Goal: Transaction & Acquisition: Obtain resource

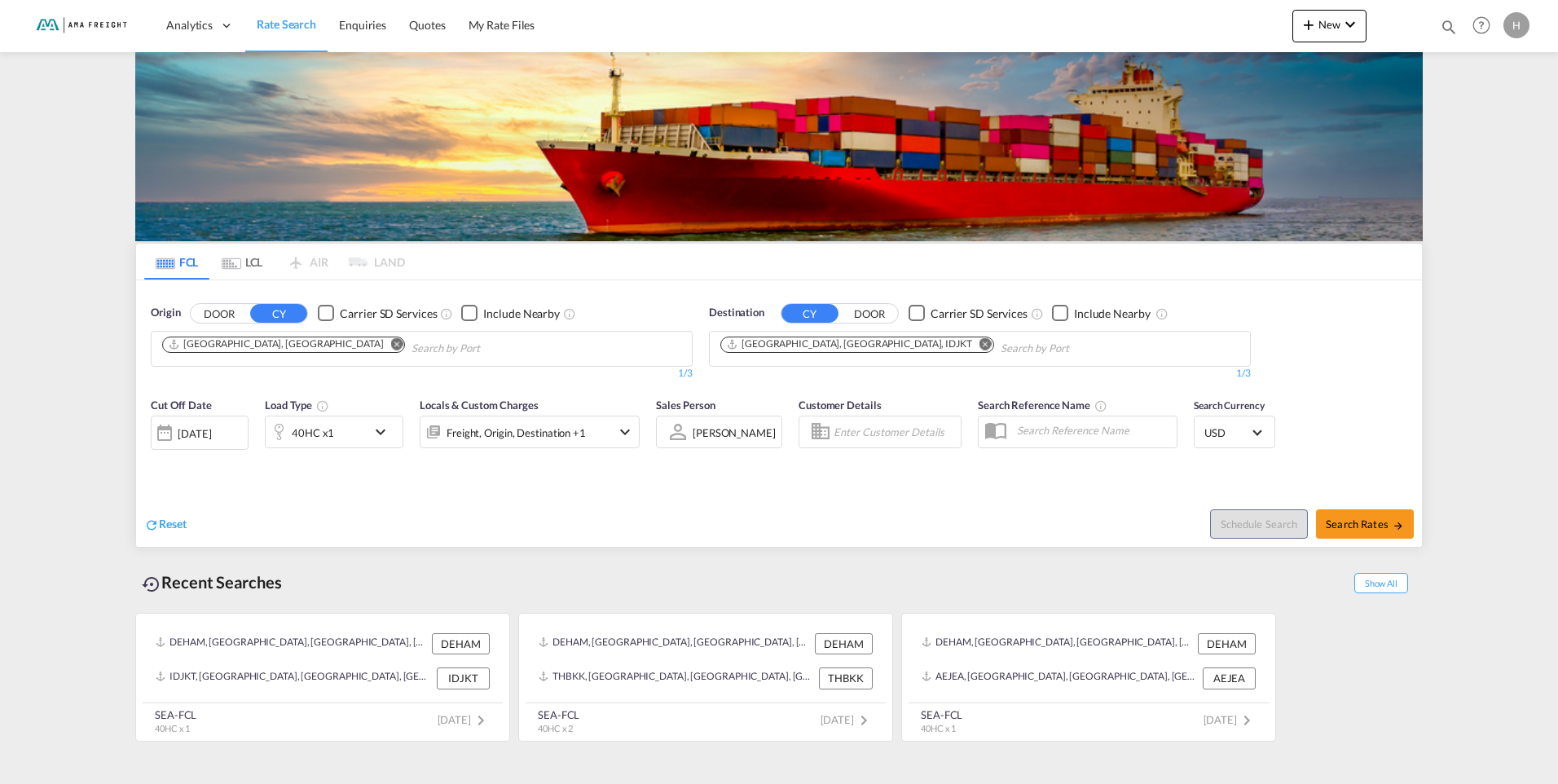
click at [980, 346] on md-icon "Remove" at bounding box center [986, 343] width 12 height 12
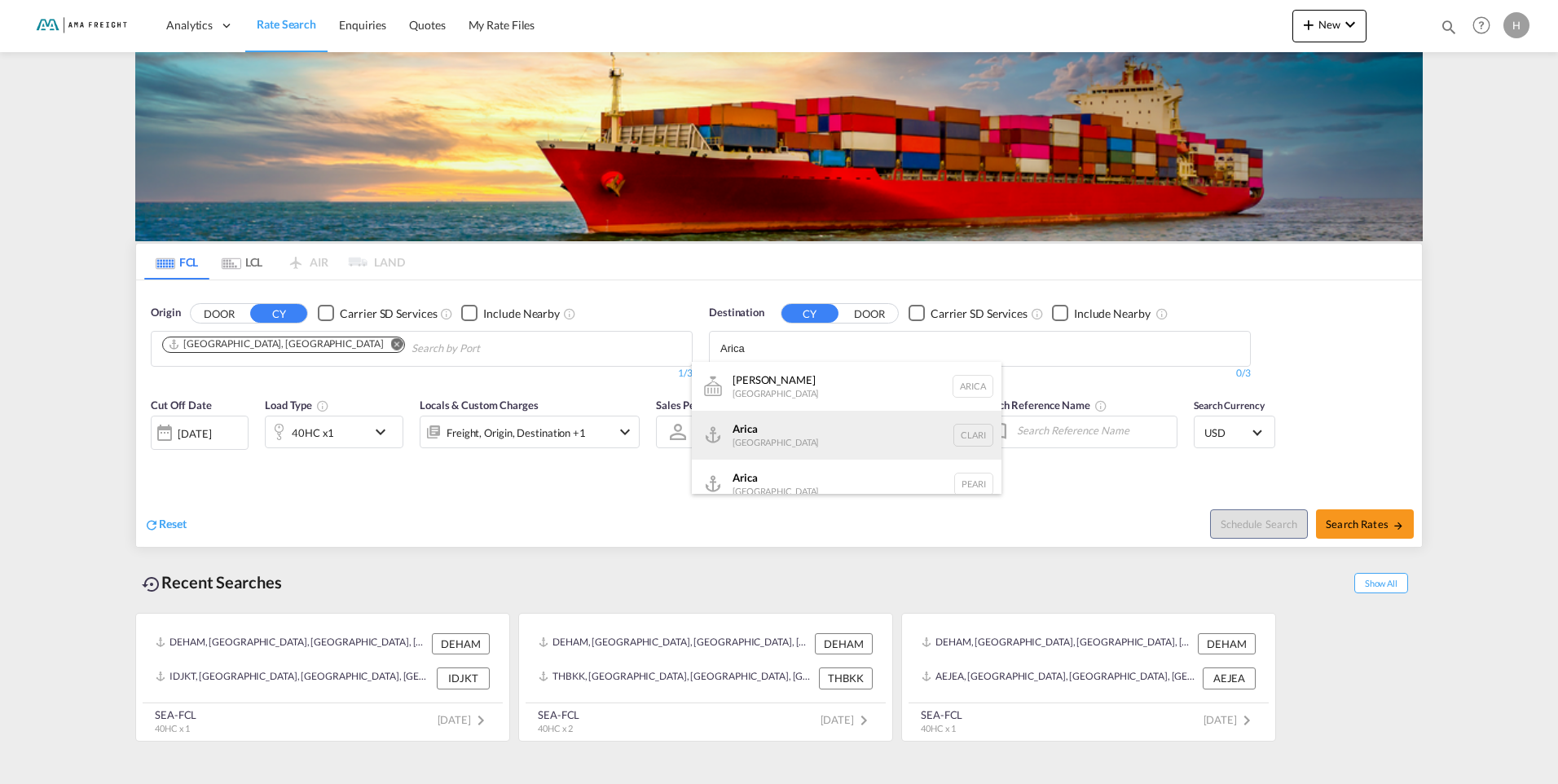
type input "Arica"
click at [773, 430] on div "Arica Chile CLARI" at bounding box center [846, 435] width 310 height 49
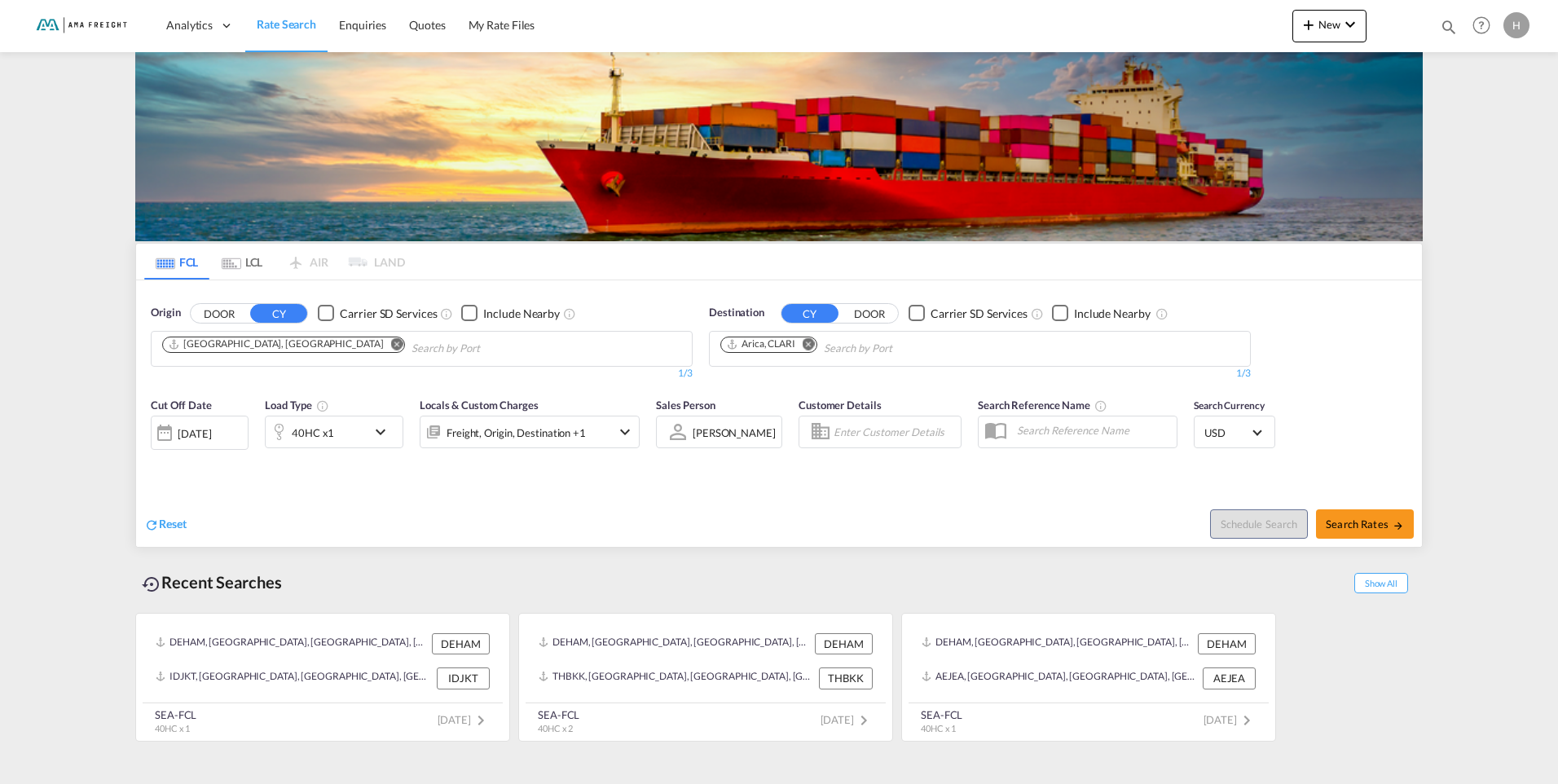
click at [164, 434] on div at bounding box center [165, 432] width 26 height 32
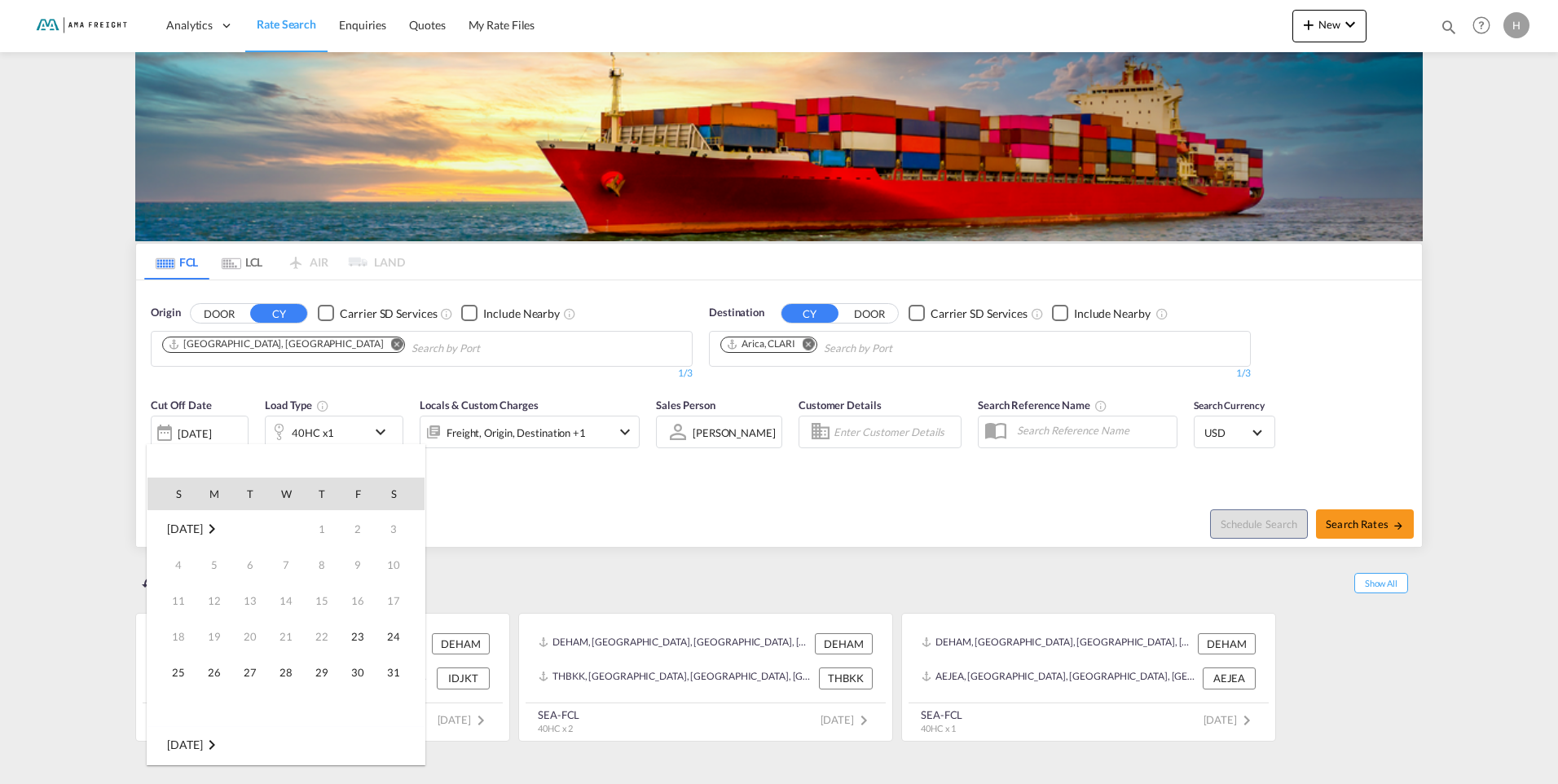
scroll to position [648, 0]
click at [215, 747] on md-icon "September 2025" at bounding box center [211, 745] width 19 height 19
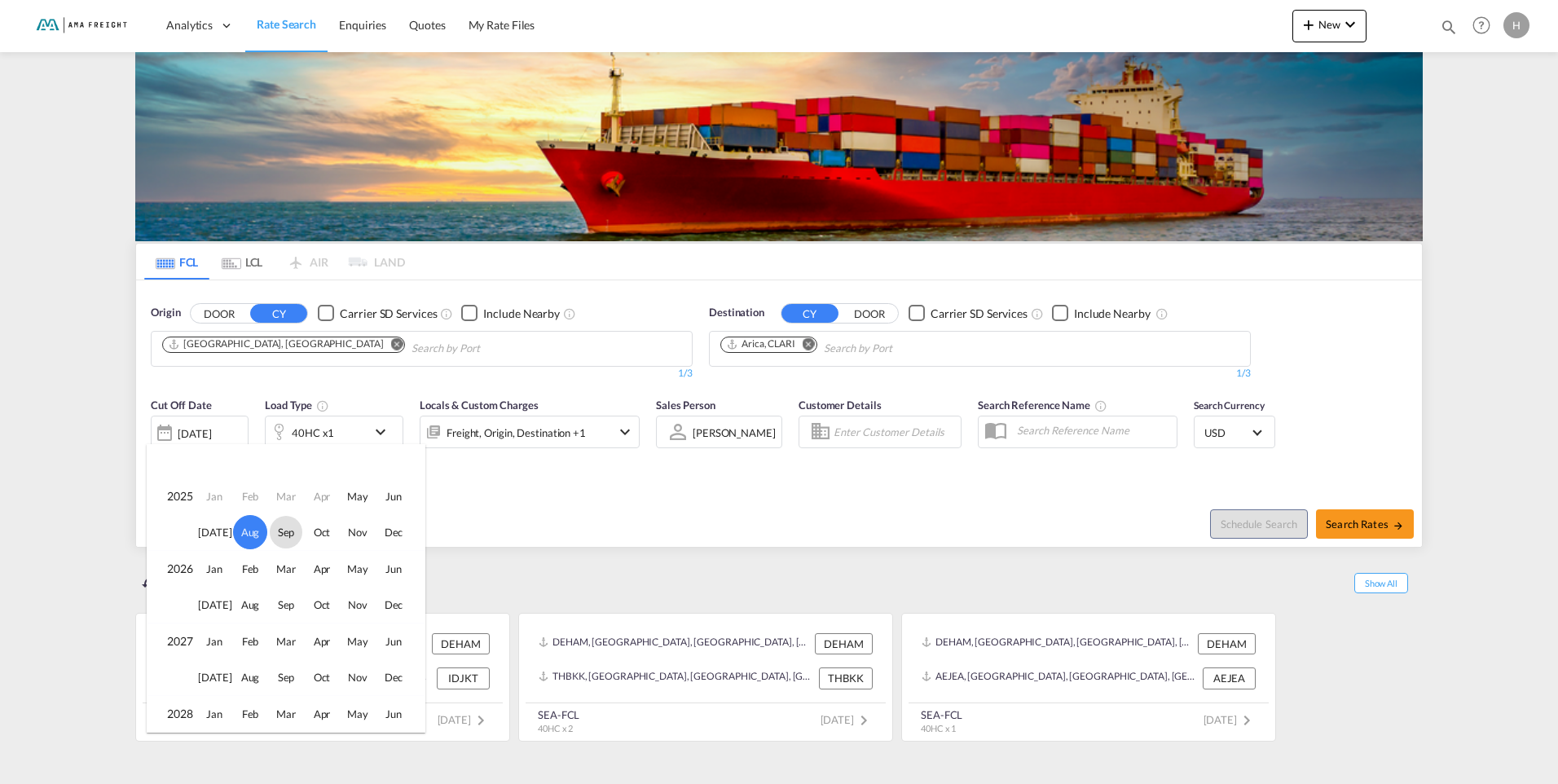
click at [286, 528] on span "Sep" at bounding box center [286, 532] width 32 height 32
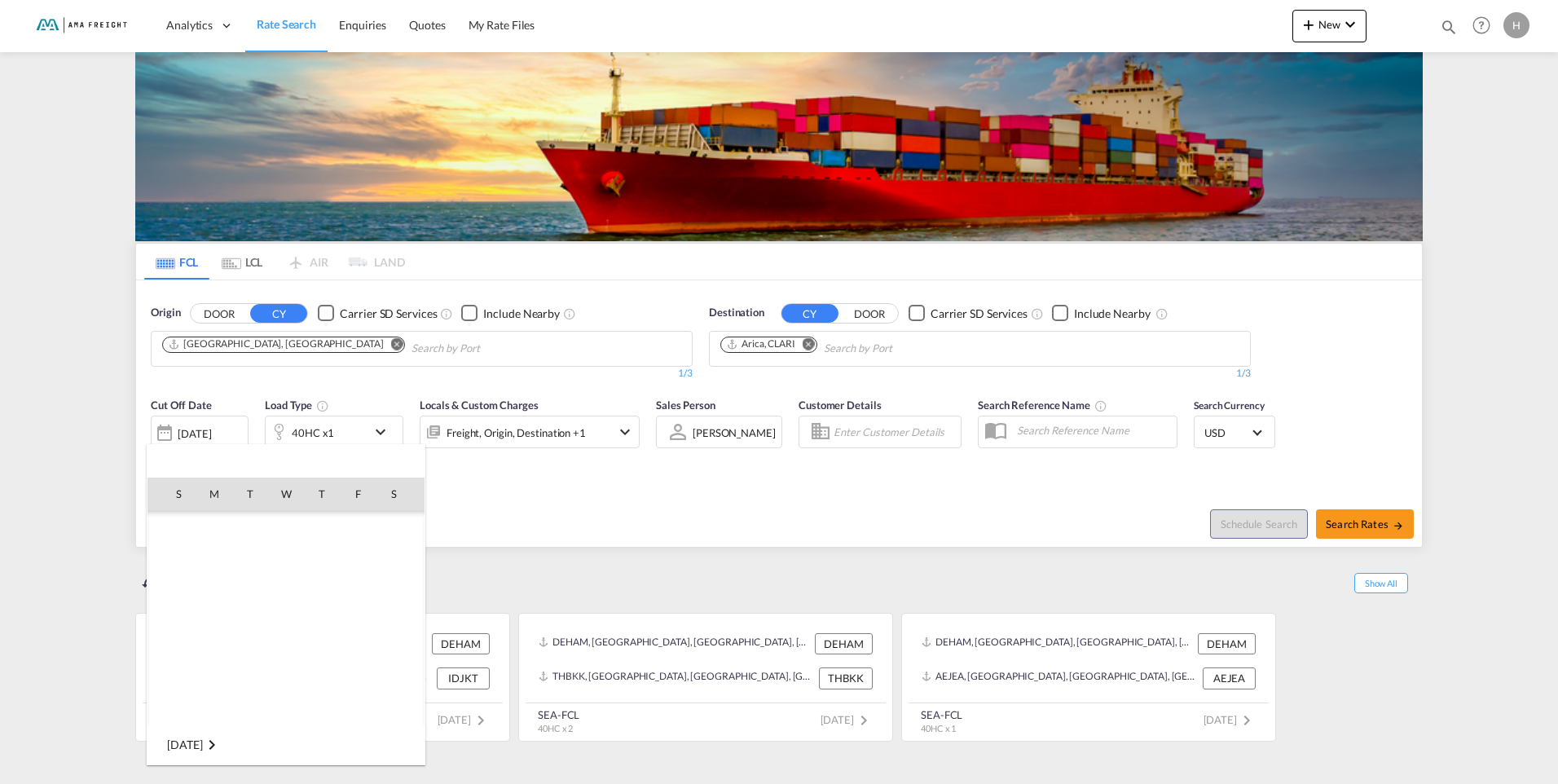
scroll to position [863, 0]
click at [217, 564] on span "1" at bounding box center [214, 564] width 32 height 32
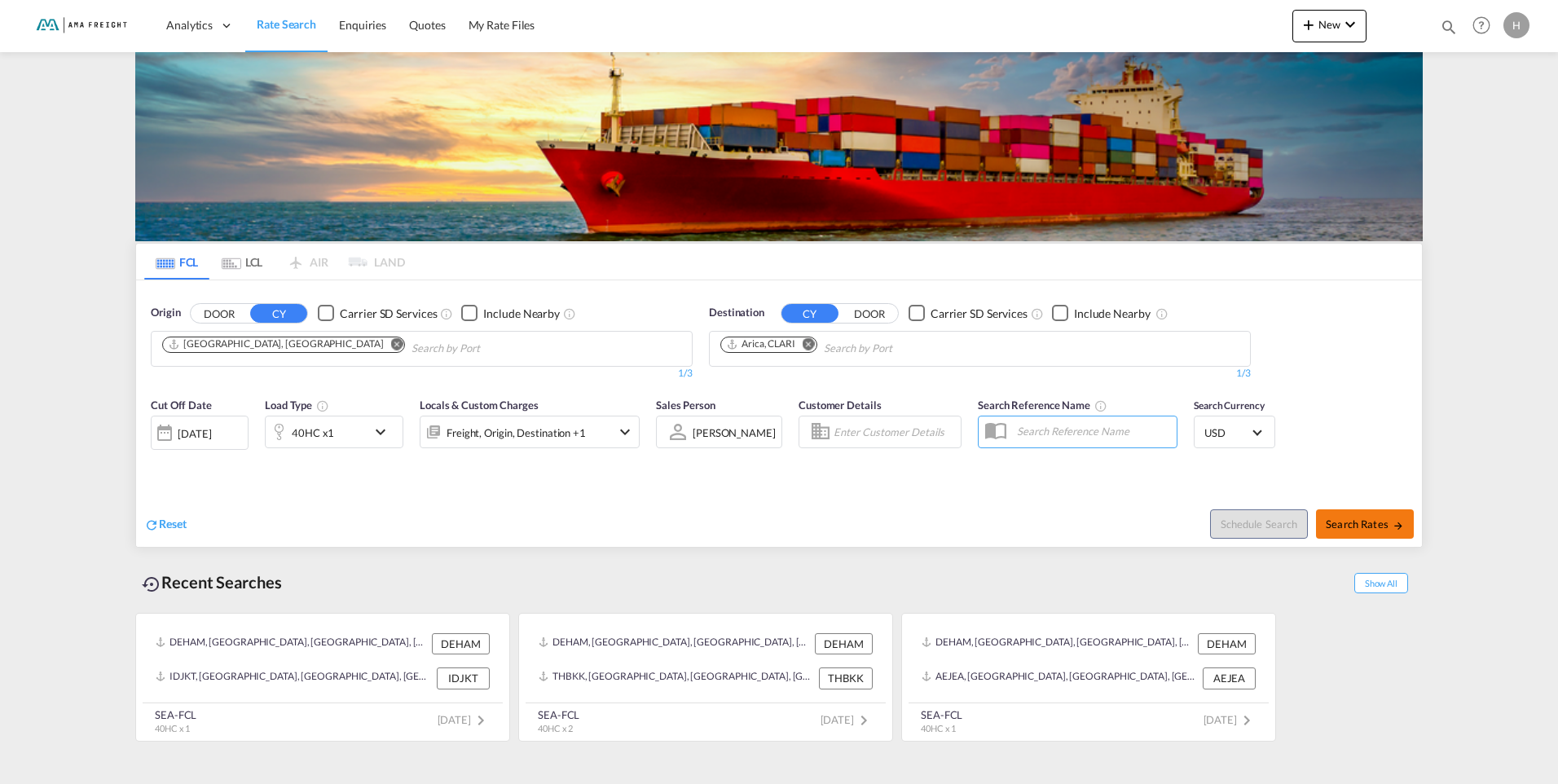
click at [1383, 528] on span "Search Rates" at bounding box center [1365, 524] width 79 height 13
type input "DEHAM to CLARI / [DATE]"
